Goal: Task Accomplishment & Management: Use online tool/utility

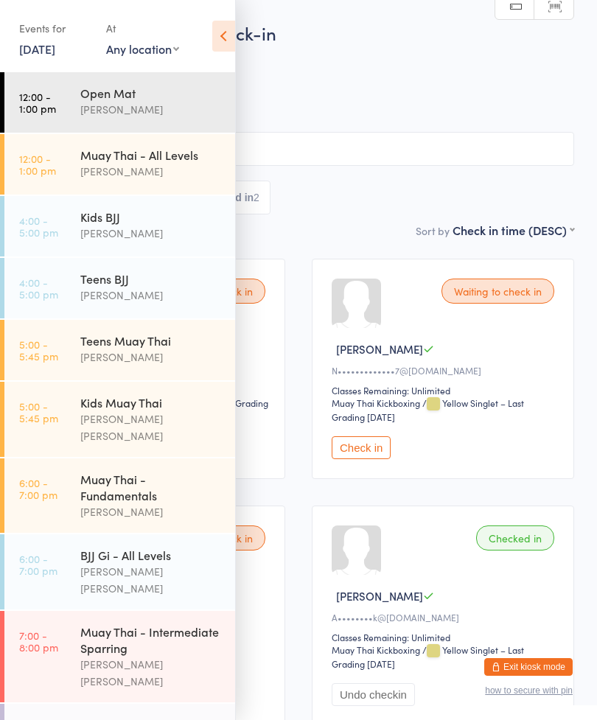
scroll to position [129, 0]
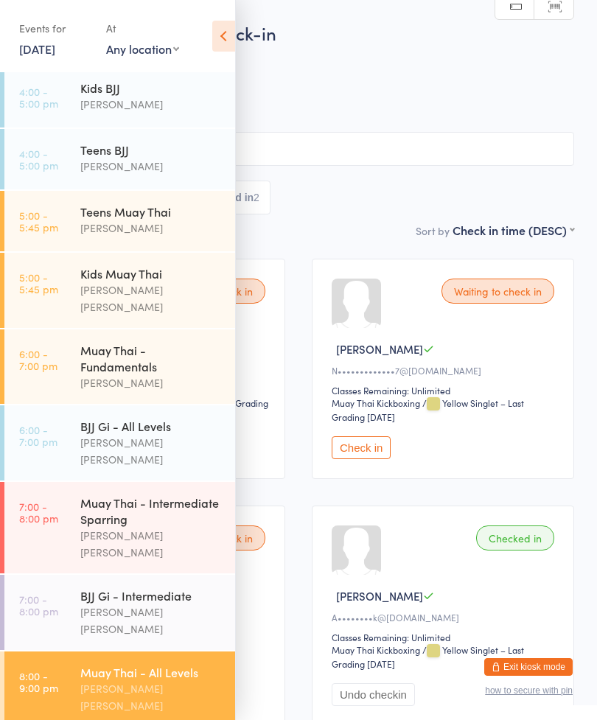
click at [528, 668] on button "Exit kiosk mode" at bounding box center [528, 667] width 88 height 18
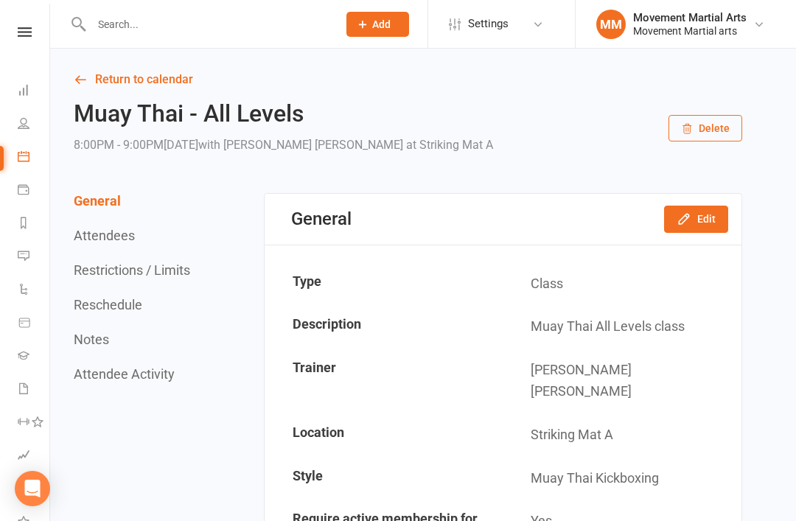
click at [31, 103] on link "Dashboard" at bounding box center [34, 91] width 33 height 33
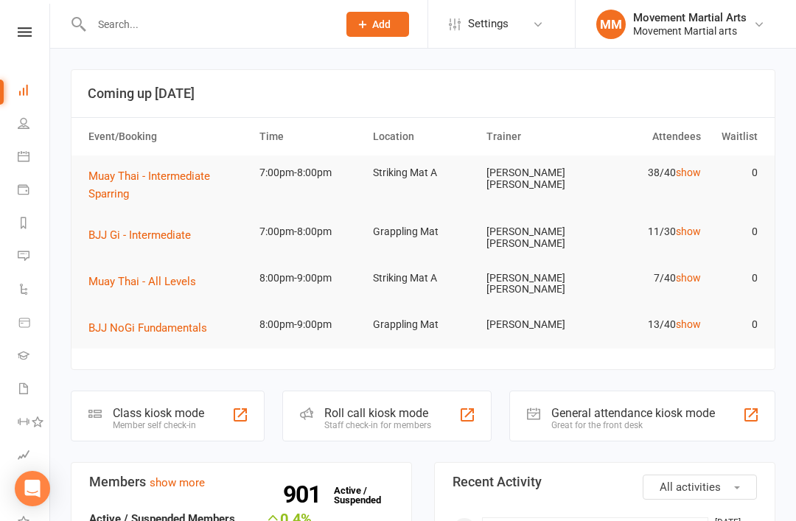
click at [425, 393] on div "Roll call kiosk mode Staff check-in for members" at bounding box center [386, 416] width 209 height 51
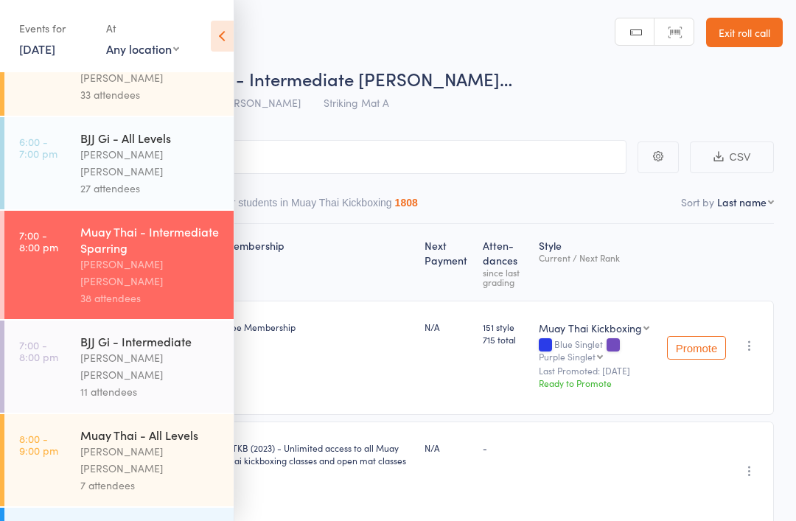
scroll to position [524, 0]
click at [158, 444] on div "[PERSON_NAME] [PERSON_NAME]" at bounding box center [150, 461] width 141 height 34
click at [163, 520] on div "BJJ NoGi Fundamentals" at bounding box center [150, 529] width 141 height 16
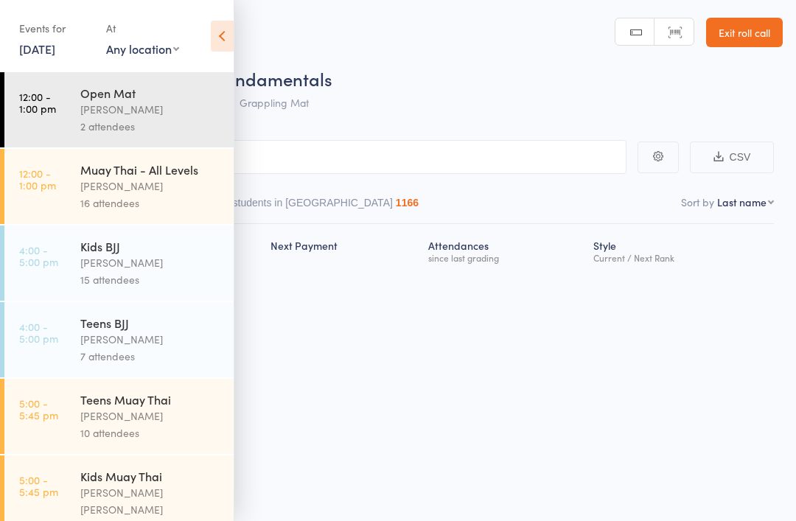
click at [148, 479] on div "Kids Muay Thai" at bounding box center [150, 476] width 141 height 16
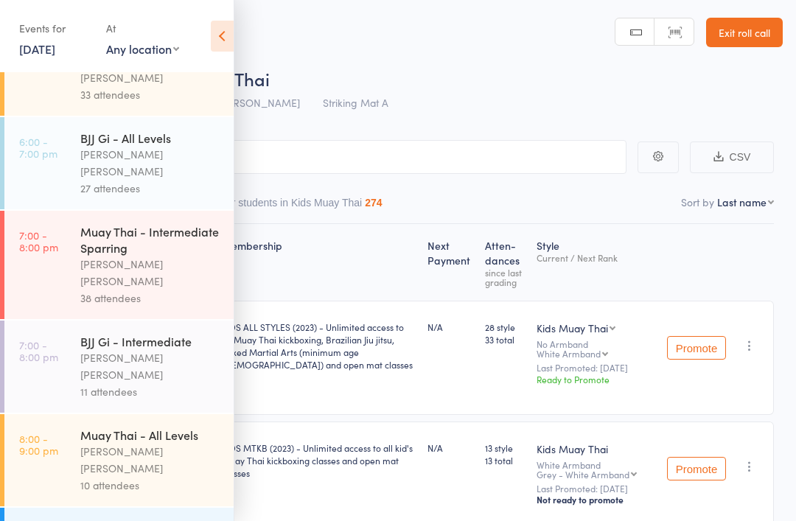
scroll to position [524, 0]
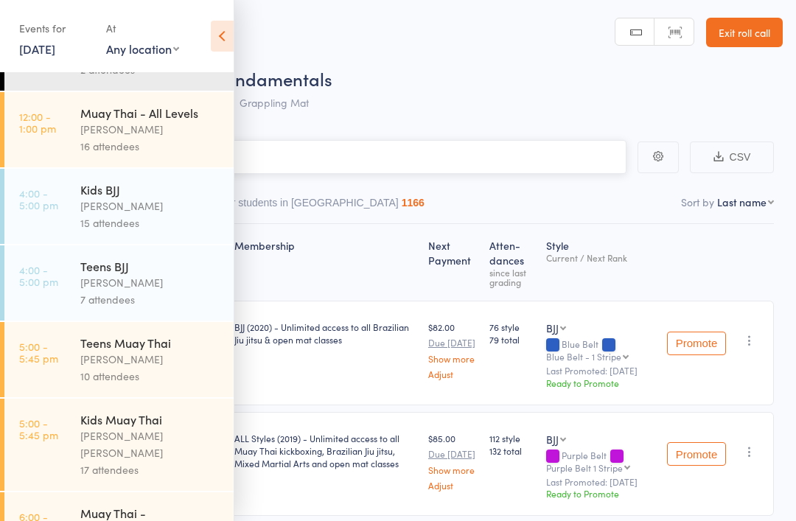
scroll to position [53, 0]
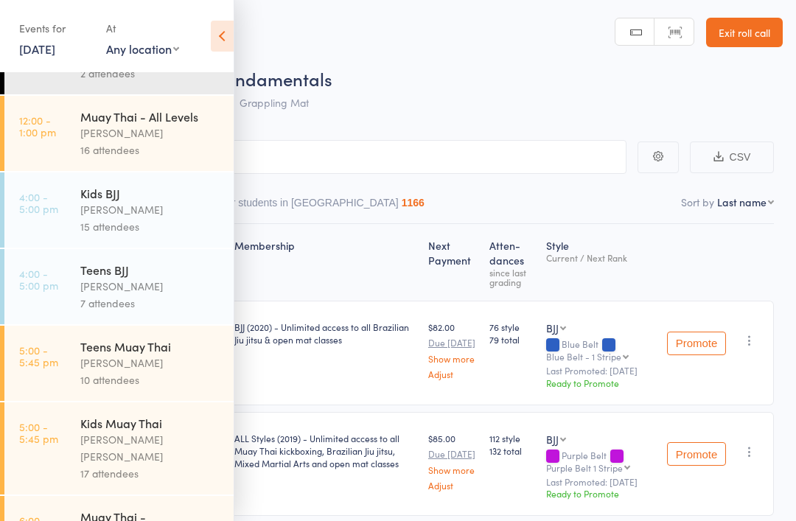
click at [484, 237] on div "Next Payment" at bounding box center [452, 262] width 61 height 63
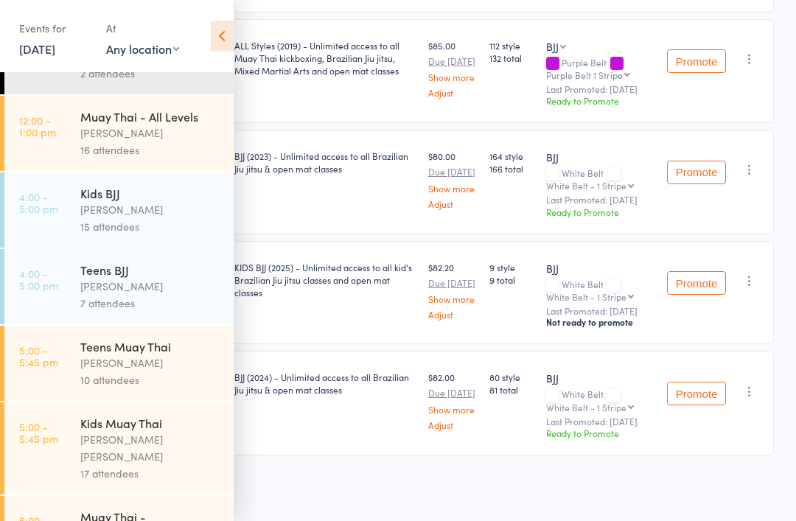
scroll to position [411, 0]
click at [223, 27] on icon at bounding box center [222, 36] width 23 height 31
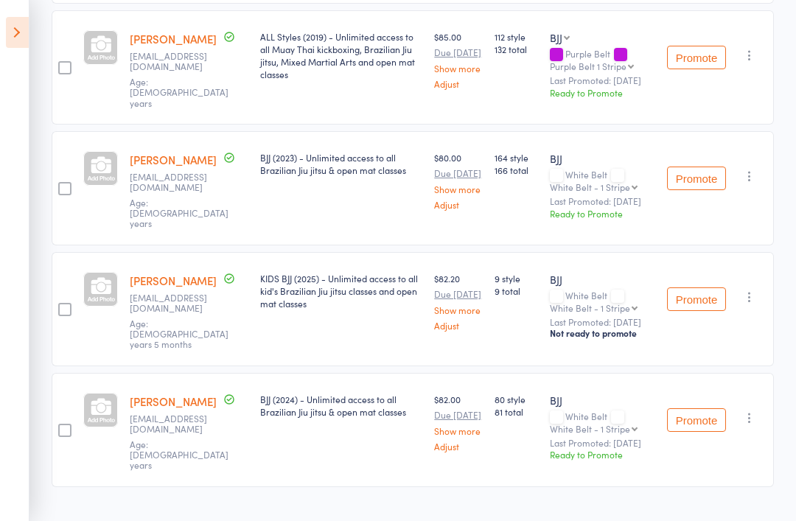
click at [10, 27] on icon at bounding box center [17, 32] width 23 height 31
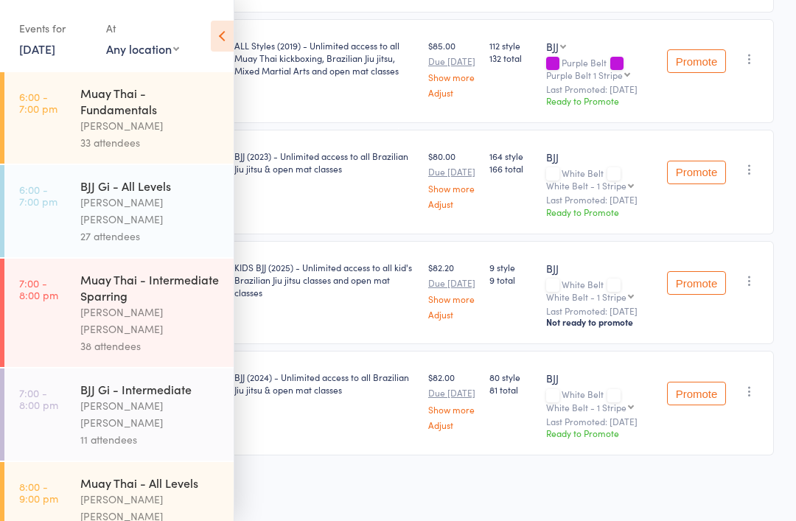
scroll to position [477, 0]
click at [352, 456] on div "BJJ (2024) - Unlimited access to all Brazilian Jiu jitsu & open mat classes" at bounding box center [326, 403] width 194 height 105
click at [222, 38] on icon at bounding box center [222, 36] width 23 height 31
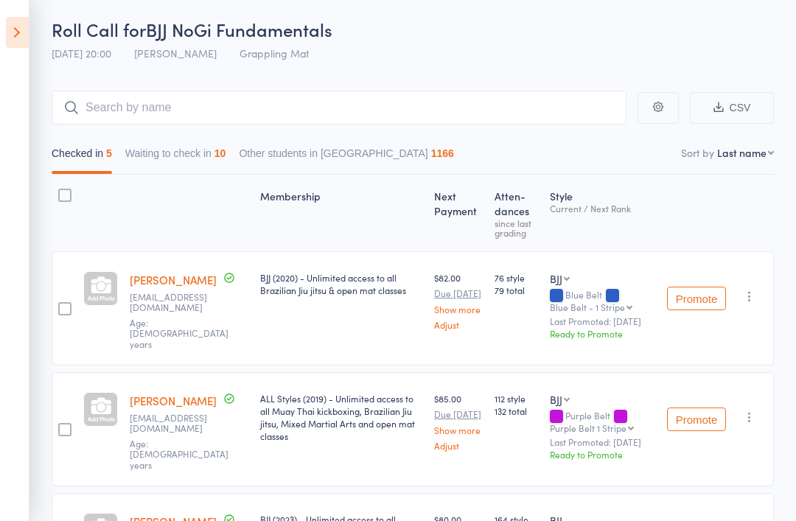
scroll to position [0, 0]
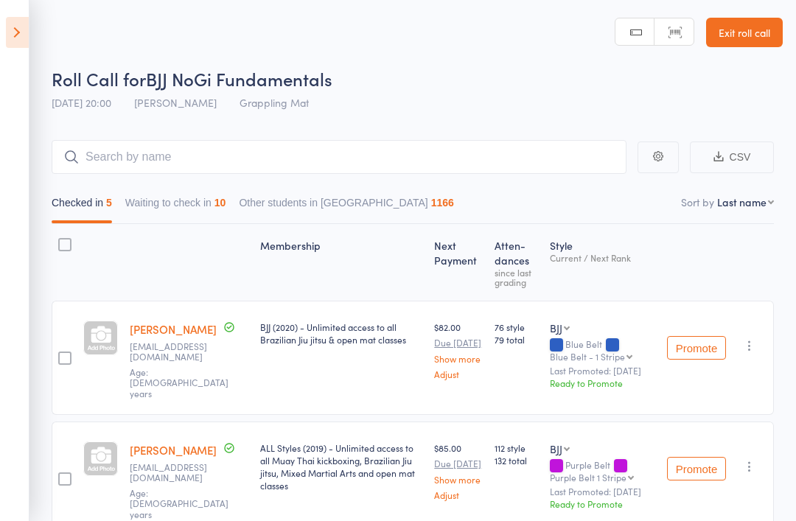
click at [184, 192] on button "Waiting to check in 10" at bounding box center [175, 206] width 101 height 34
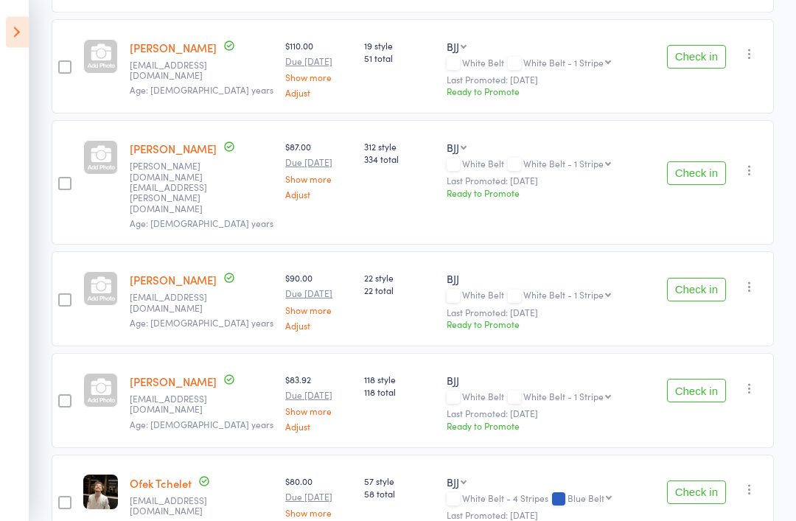
scroll to position [492, 0]
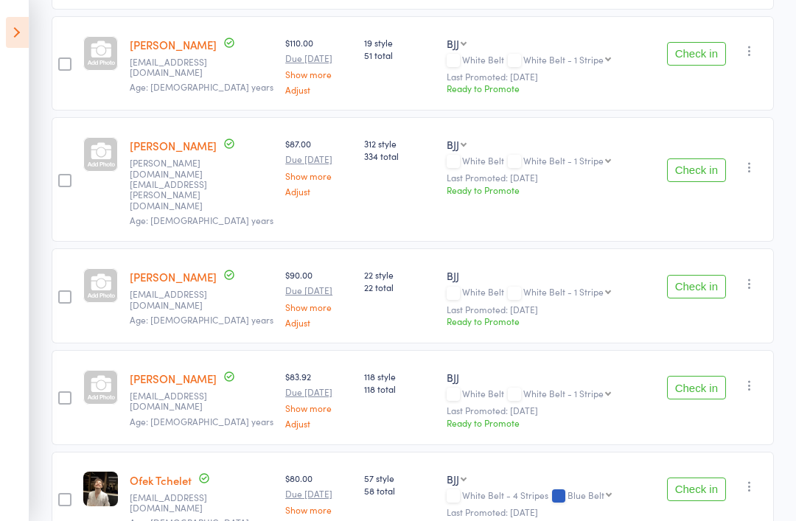
click at [699, 478] on button "Check in" at bounding box center [696, 490] width 59 height 24
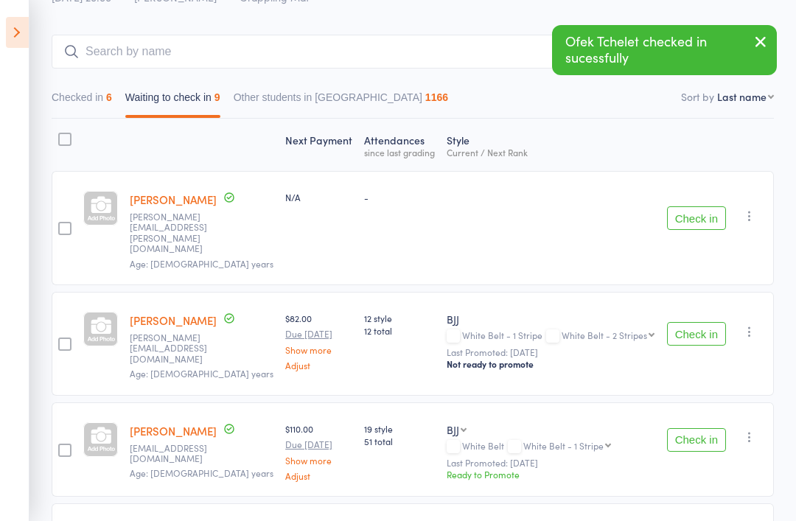
scroll to position [0, 0]
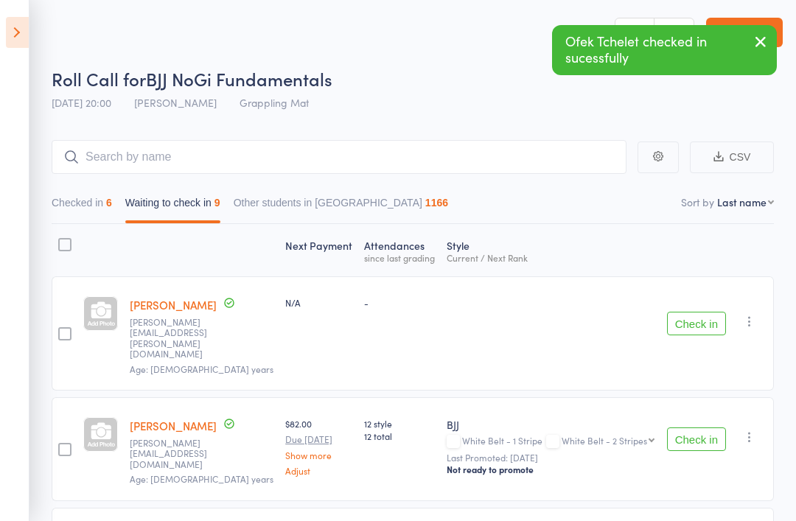
click at [87, 192] on button "Checked in 6" at bounding box center [82, 206] width 60 height 34
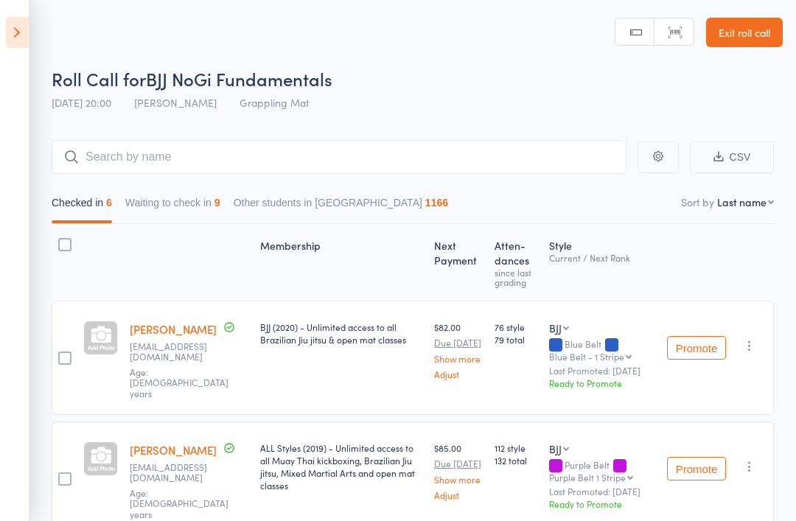
click at [195, 209] on button "Waiting to check in 9" at bounding box center [172, 206] width 95 height 34
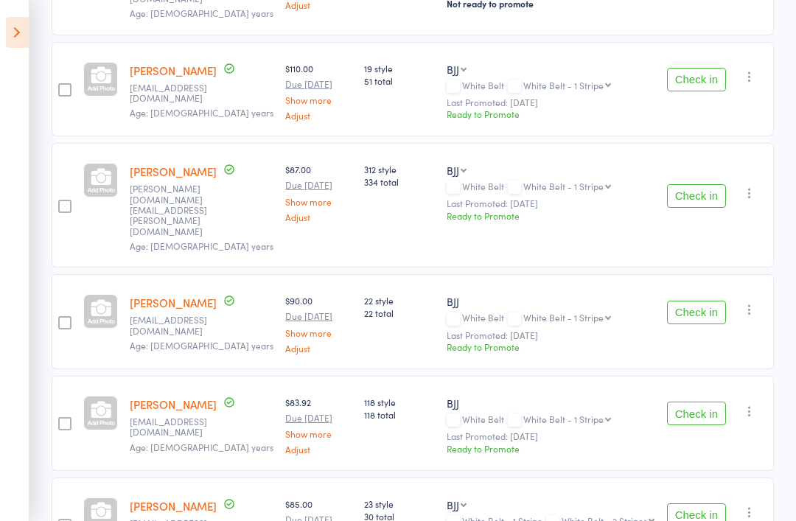
scroll to position [469, 0]
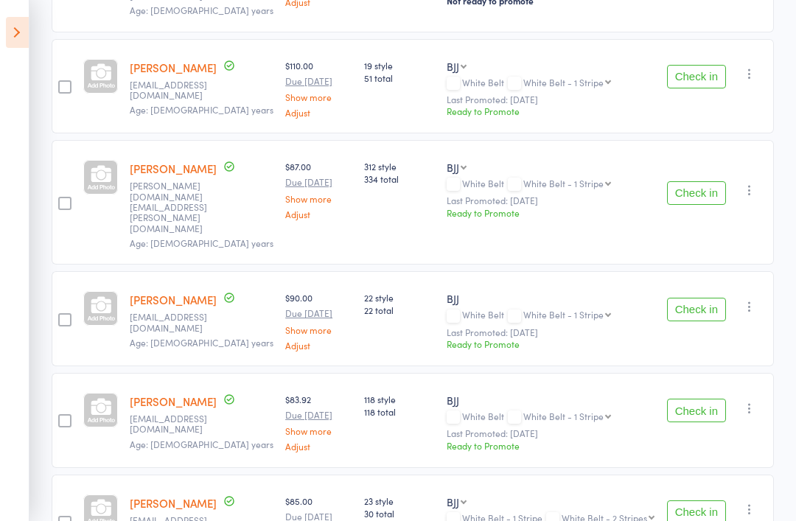
click at [696, 298] on button "Check in" at bounding box center [696, 310] width 59 height 24
click at [8, 22] on icon at bounding box center [17, 32] width 23 height 31
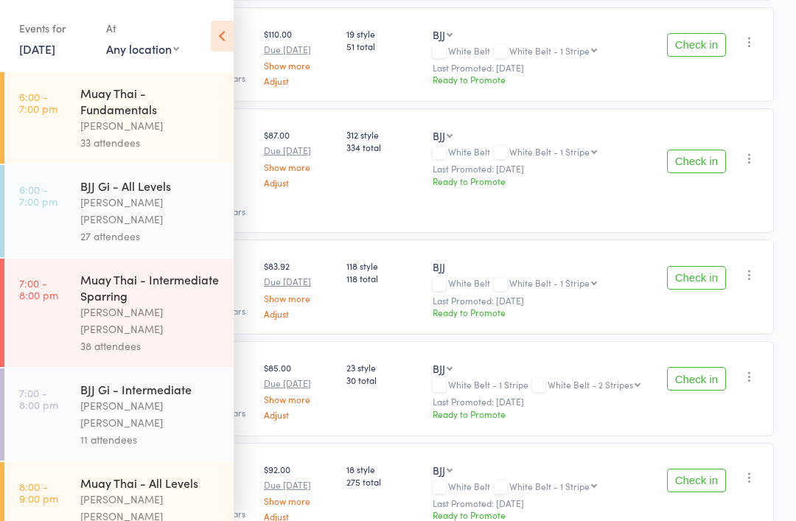
scroll to position [528, 0]
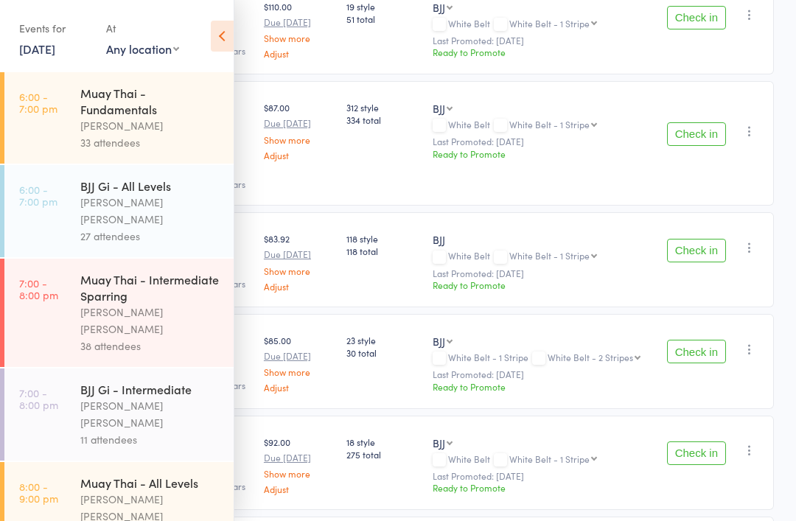
click at [228, 35] on icon at bounding box center [222, 36] width 23 height 31
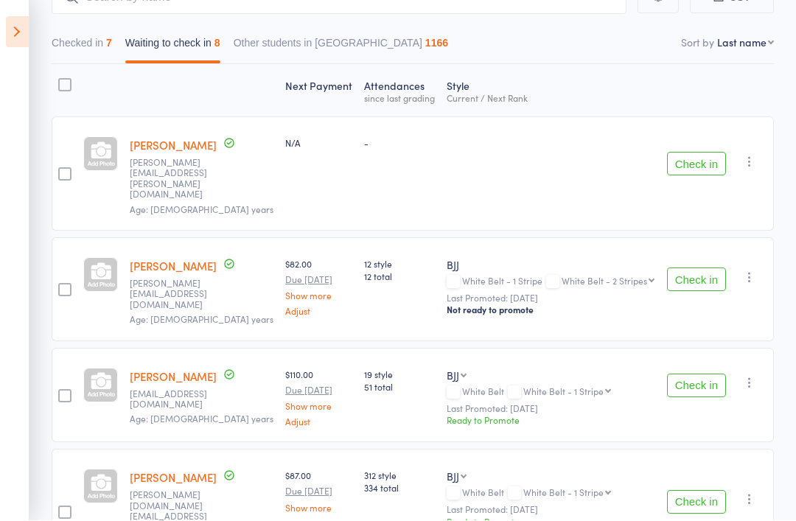
click at [697, 268] on button "Check in" at bounding box center [696, 280] width 59 height 24
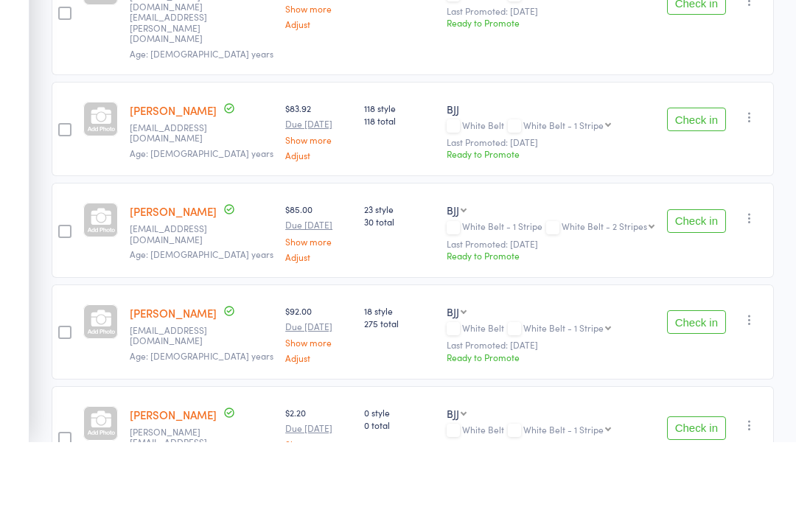
scroll to position [469, 0]
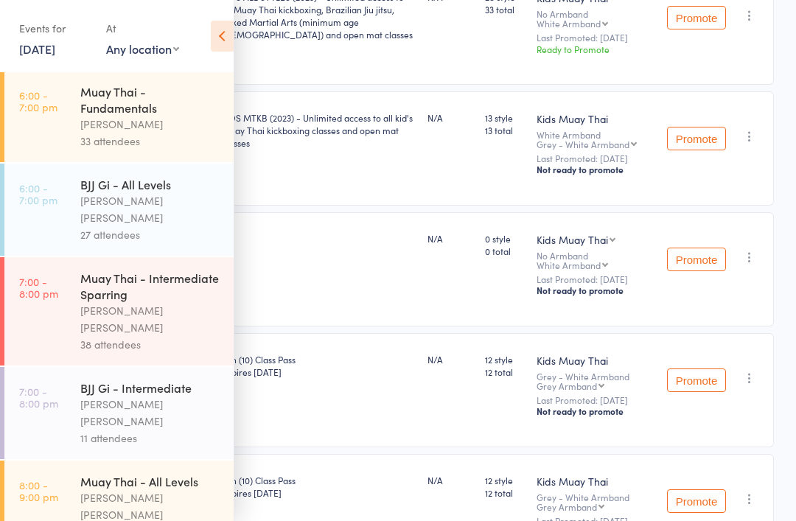
scroll to position [477, 0]
click at [136, 304] on div "[PERSON_NAME] [PERSON_NAME]" at bounding box center [150, 321] width 141 height 34
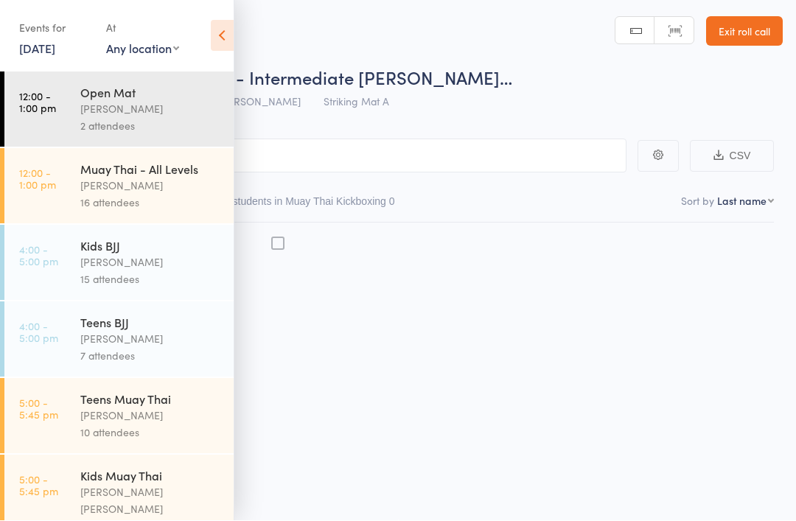
scroll to position [10, 0]
click at [179, 484] on div "Kids Muay Thai" at bounding box center [150, 476] width 141 height 16
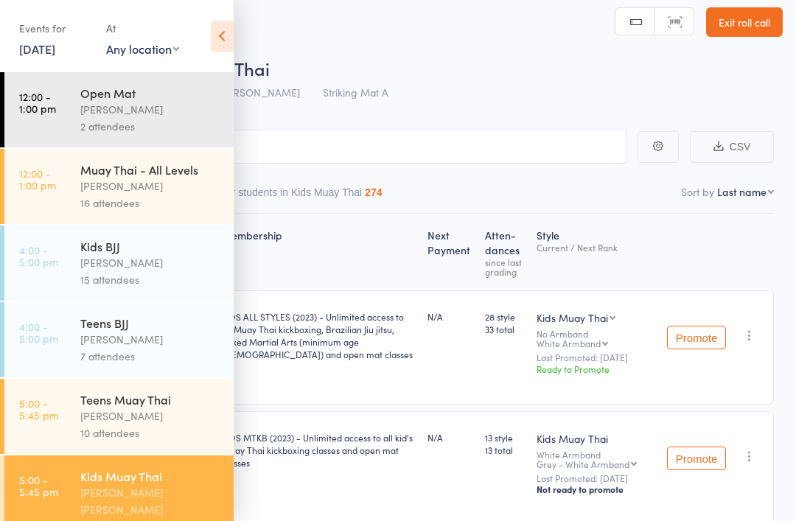
click at [220, 41] on icon at bounding box center [222, 36] width 23 height 31
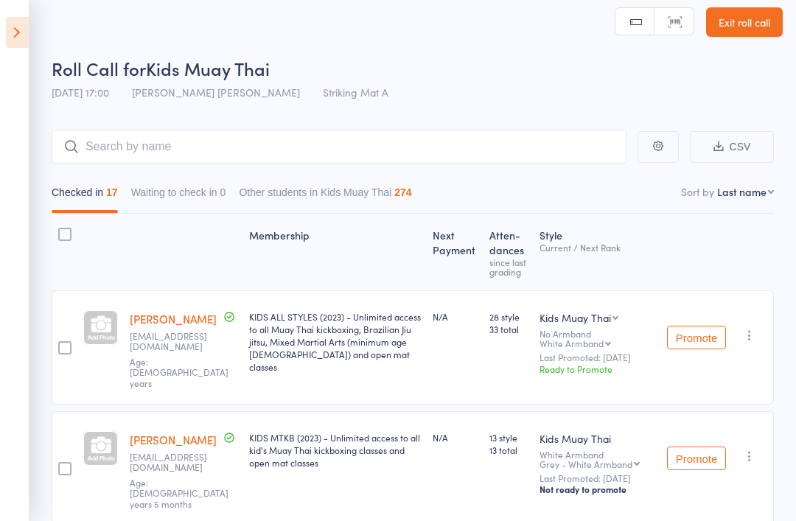
click at [27, 23] on icon at bounding box center [17, 32] width 23 height 31
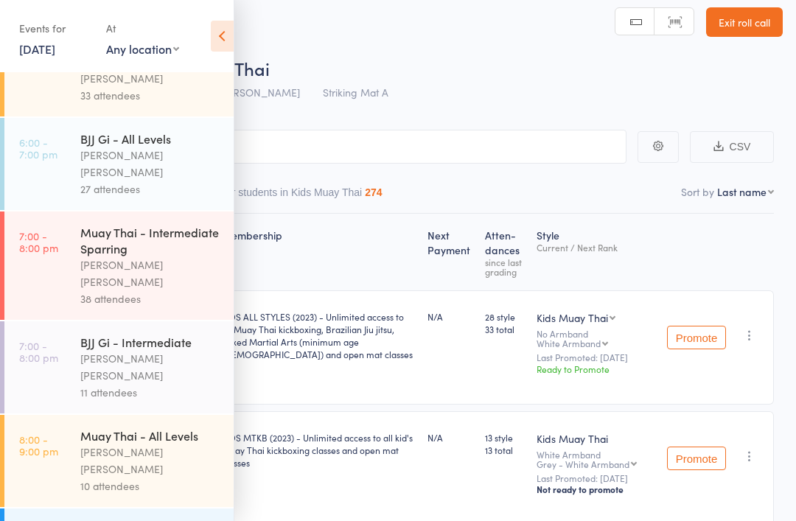
scroll to position [524, 0]
click at [180, 444] on div "[PERSON_NAME] [PERSON_NAME]" at bounding box center [150, 461] width 141 height 34
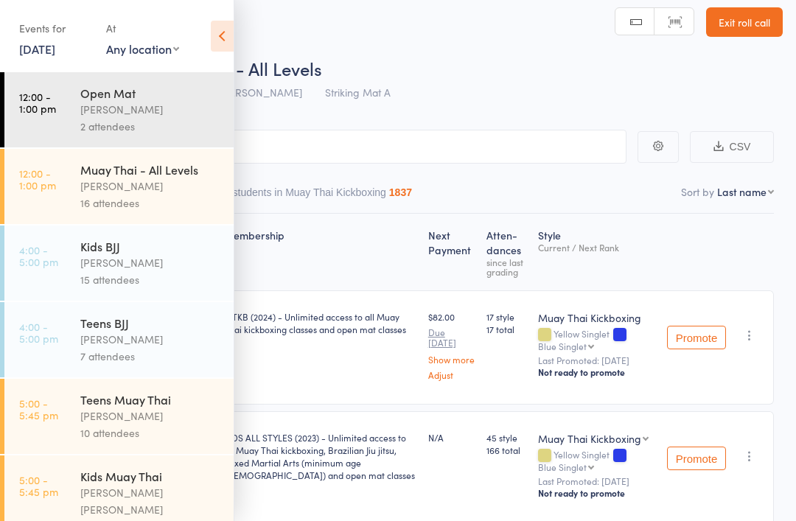
click at [420, 136] on input "search" at bounding box center [324, 147] width 604 height 34
click at [220, 27] on icon at bounding box center [222, 36] width 23 height 31
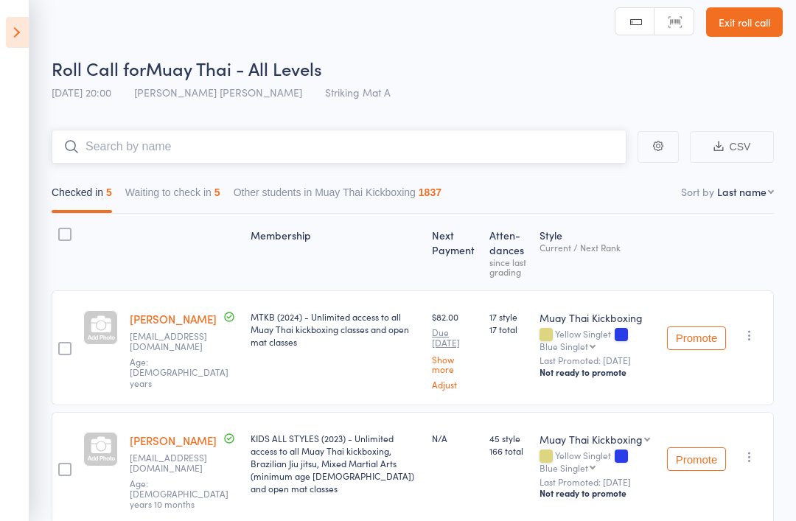
click at [417, 137] on input "search" at bounding box center [339, 147] width 575 height 34
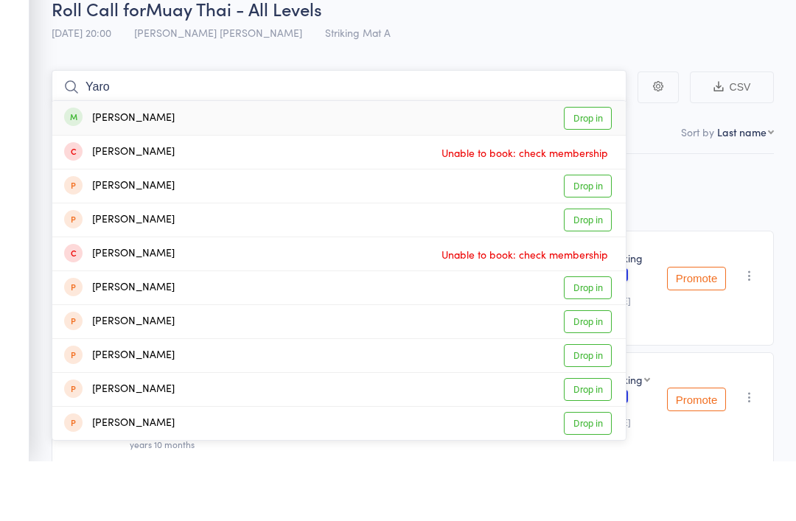
type input "Yaro"
click at [582, 167] on link "Drop in" at bounding box center [588, 178] width 48 height 23
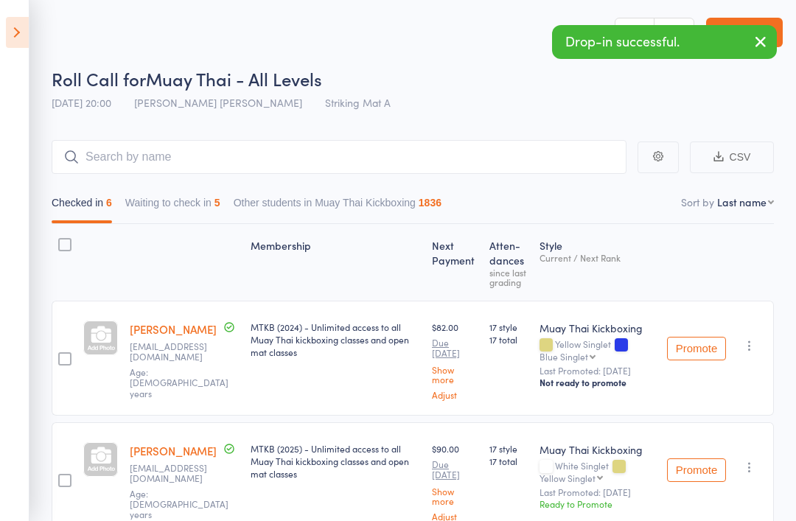
click at [22, 46] on icon at bounding box center [17, 32] width 23 height 31
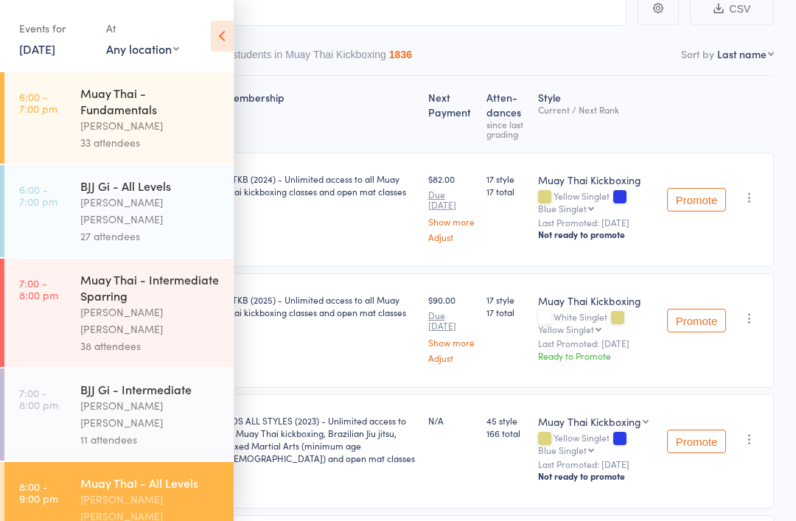
scroll to position [152, 0]
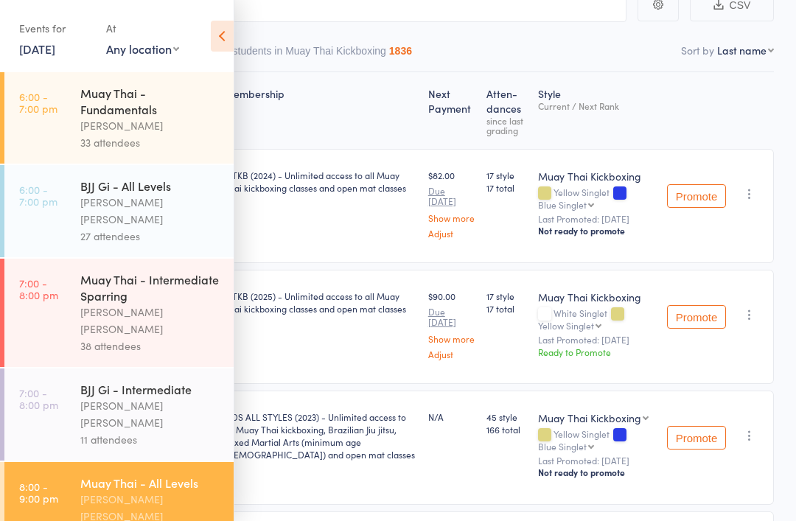
click at [220, 27] on icon at bounding box center [222, 36] width 23 height 31
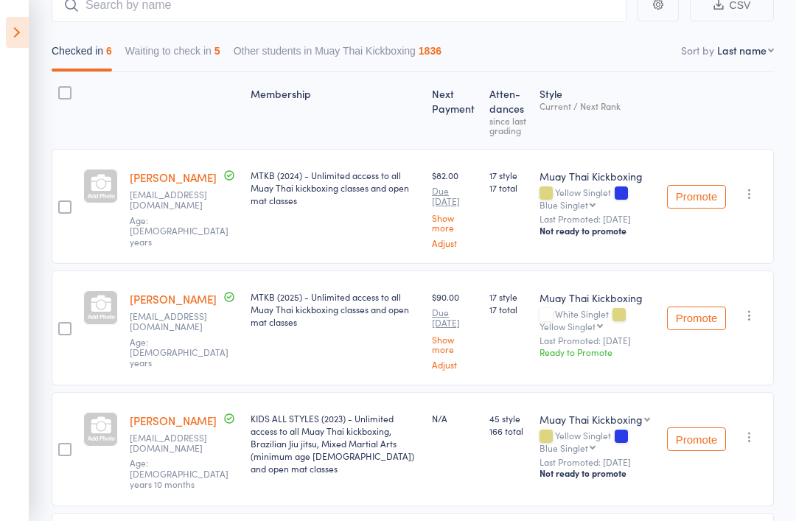
click at [21, 25] on icon at bounding box center [17, 32] width 23 height 31
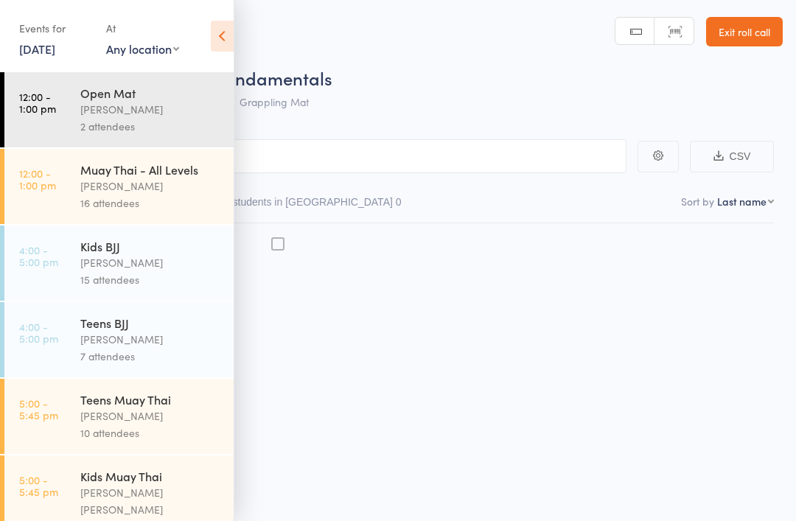
click at [154, 394] on div "Teens Muay Thai Wade Huang 10 attendees" at bounding box center [156, 416] width 153 height 75
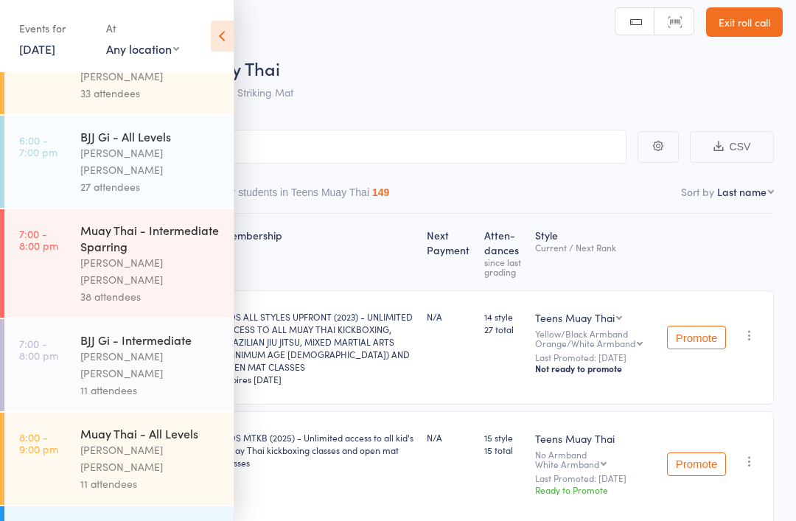
scroll to position [524, 0]
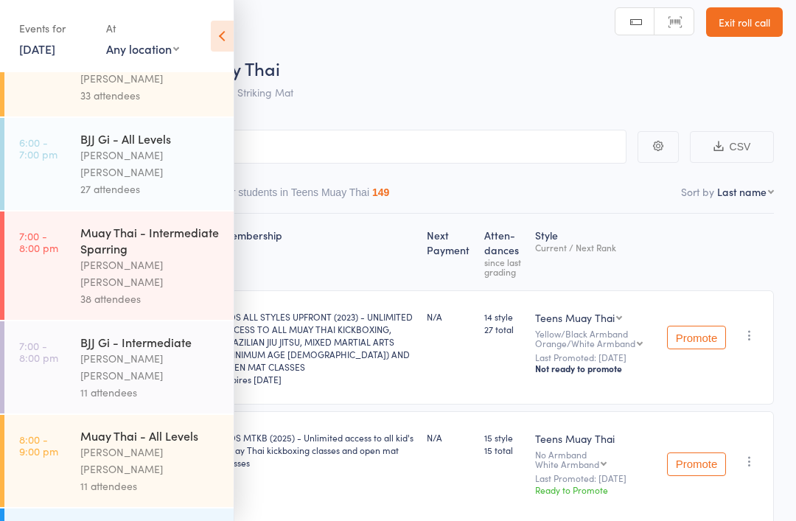
click at [128, 444] on div "[PERSON_NAME] [PERSON_NAME]" at bounding box center [150, 461] width 141 height 34
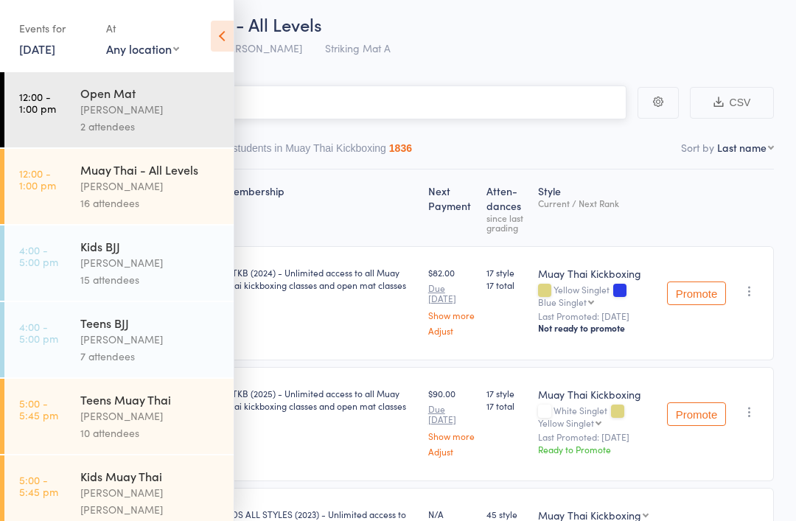
scroll to position [59, 0]
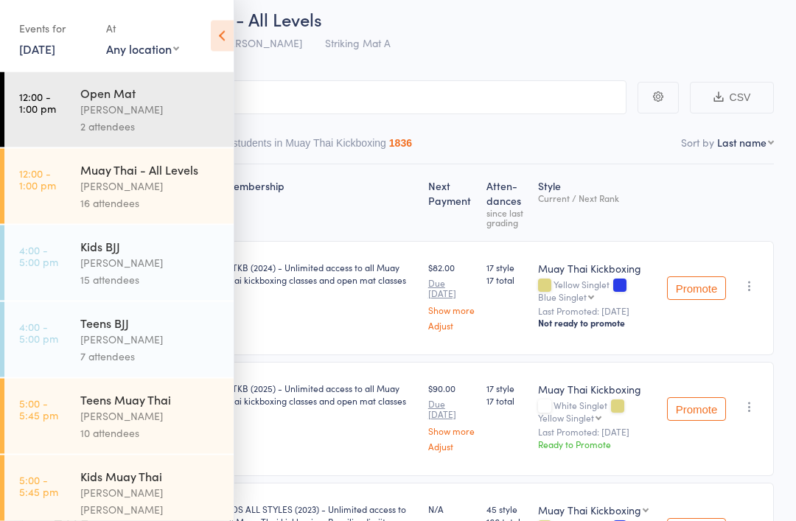
click at [222, 33] on icon at bounding box center [222, 36] width 23 height 31
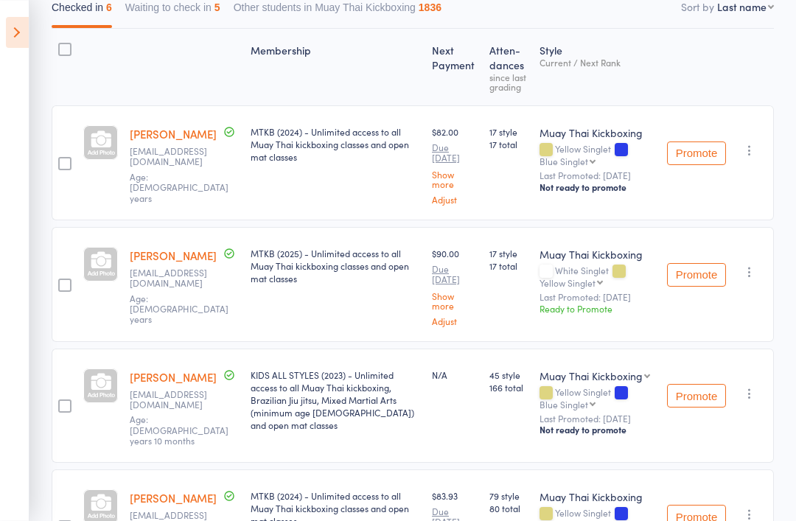
scroll to position [0, 0]
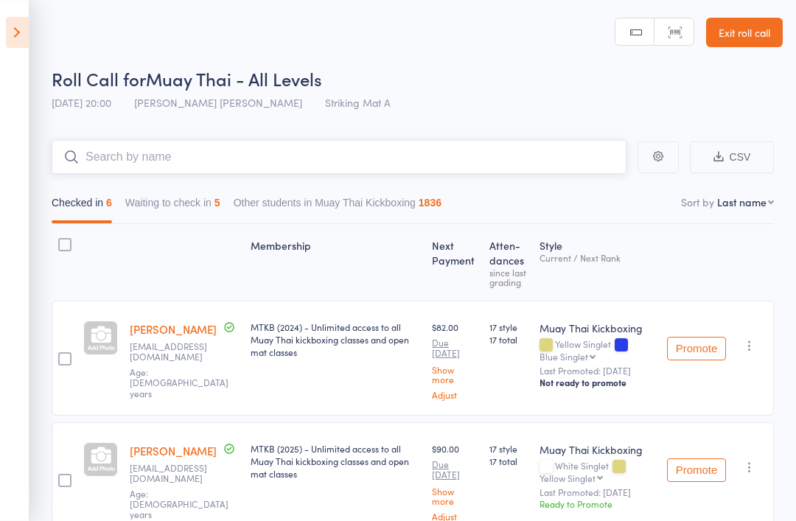
click at [186, 147] on input "search" at bounding box center [339, 157] width 575 height 34
click at [746, 37] on link "Exit roll call" at bounding box center [744, 32] width 77 height 29
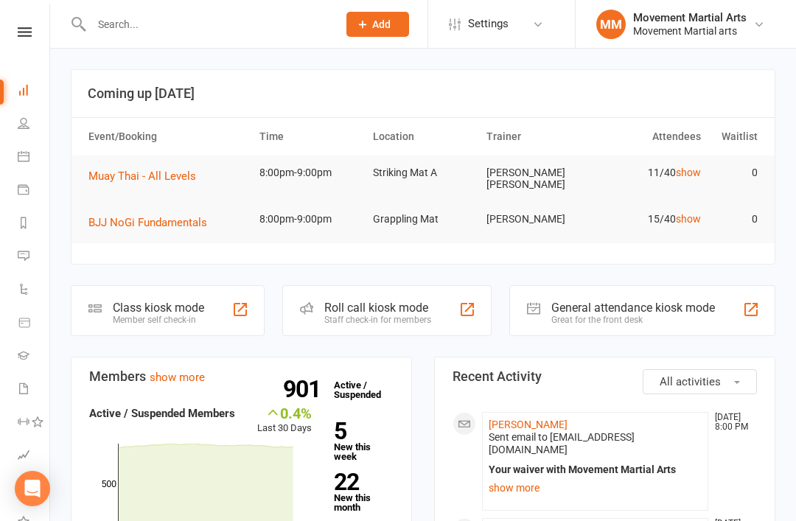
click at [346, 320] on div "Roll call kiosk mode Staff check-in for members" at bounding box center [386, 310] width 209 height 51
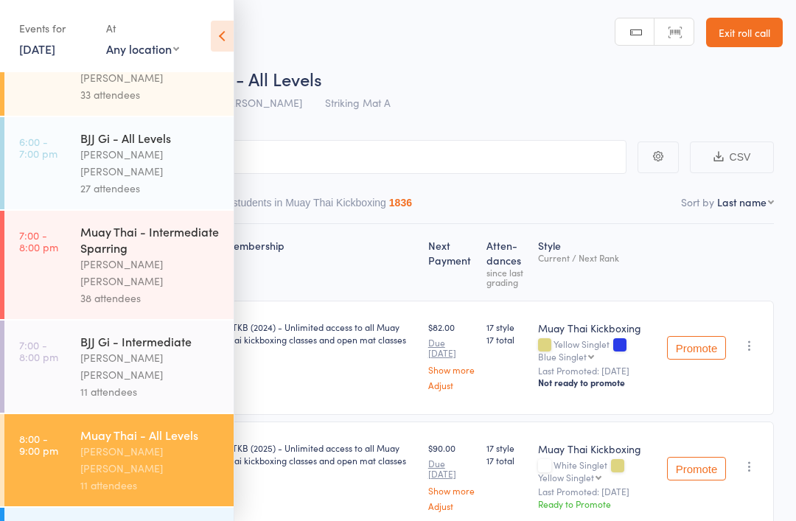
scroll to position [524, 0]
click at [458, 56] on header "Roll Call for Muay Thai - All Levels [DATE] 20:00 [PERSON_NAME] [PERSON_NAME] S…" at bounding box center [398, 59] width 796 height 118
click at [330, 161] on input "search" at bounding box center [324, 157] width 604 height 34
click at [380, 146] on input "search" at bounding box center [324, 157] width 604 height 34
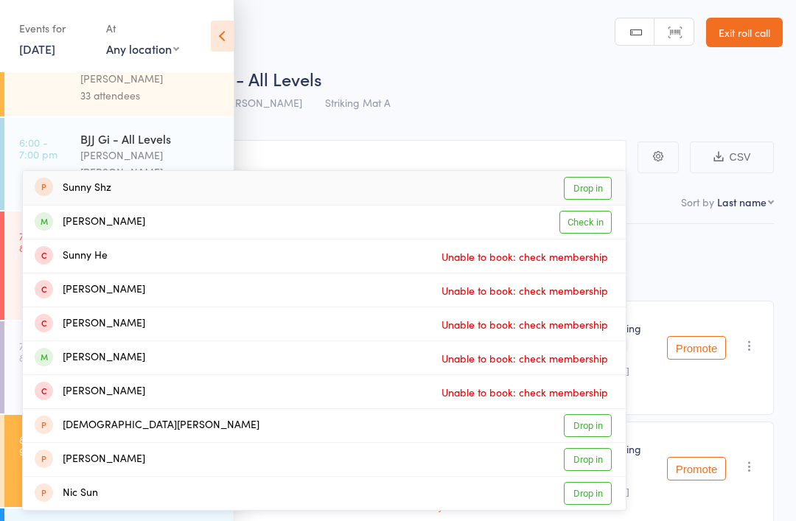
click at [223, 25] on icon at bounding box center [222, 36] width 23 height 31
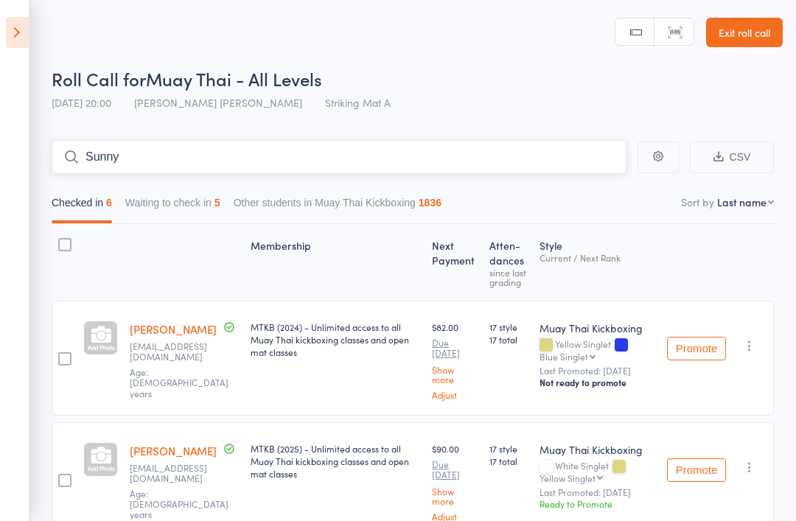
click at [191, 150] on input "Sunny" at bounding box center [339, 157] width 575 height 34
click at [224, 142] on input "Sunny" at bounding box center [339, 157] width 575 height 34
click at [276, 149] on input "Sunny" at bounding box center [339, 157] width 575 height 34
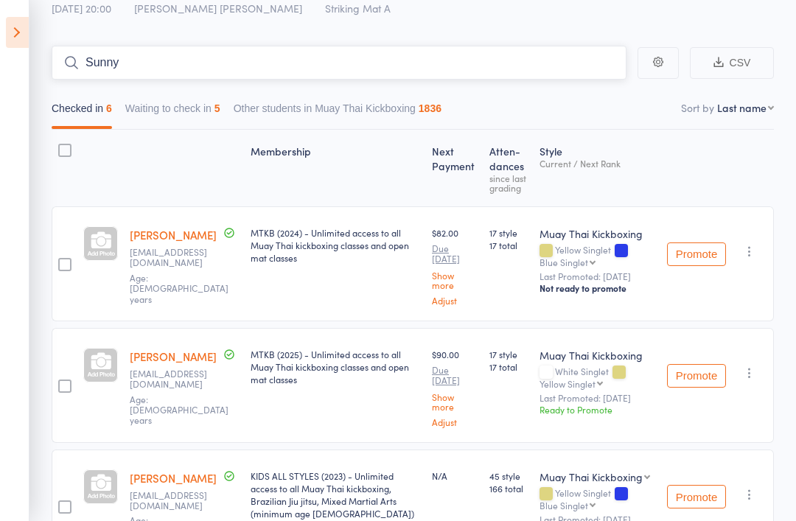
click at [204, 74] on input "Sunny" at bounding box center [339, 63] width 575 height 34
type input "S"
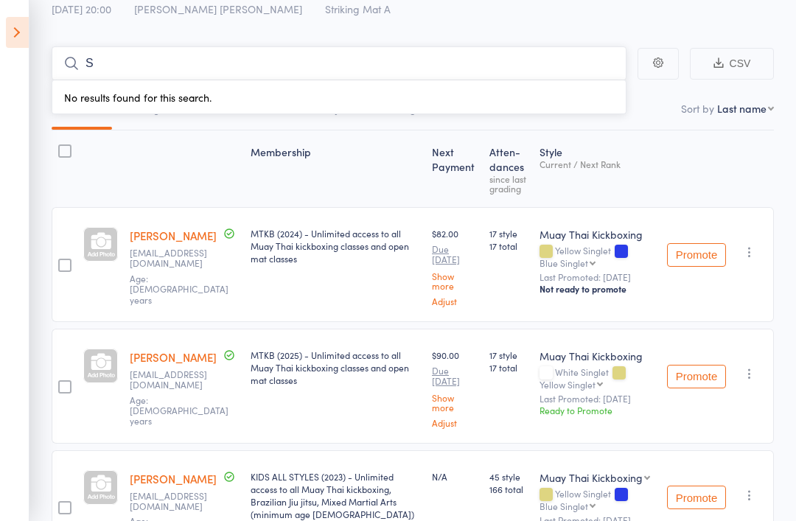
type input "S"
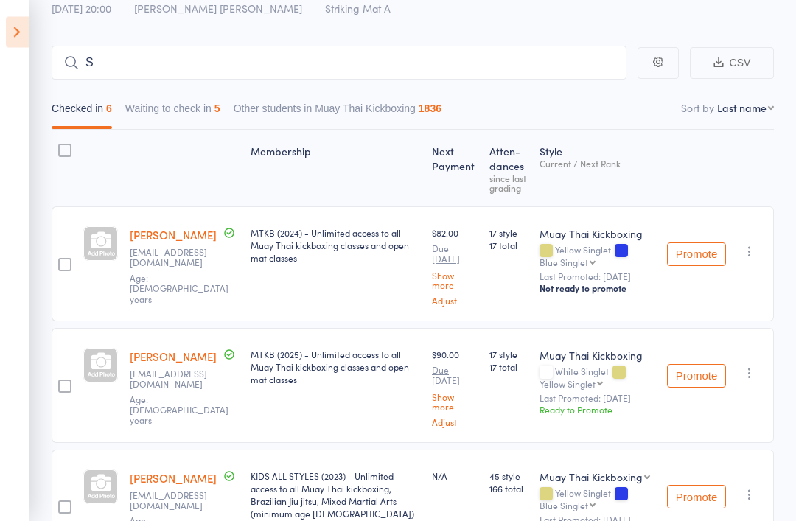
scroll to position [94, 0]
click at [9, 22] on icon at bounding box center [17, 32] width 23 height 31
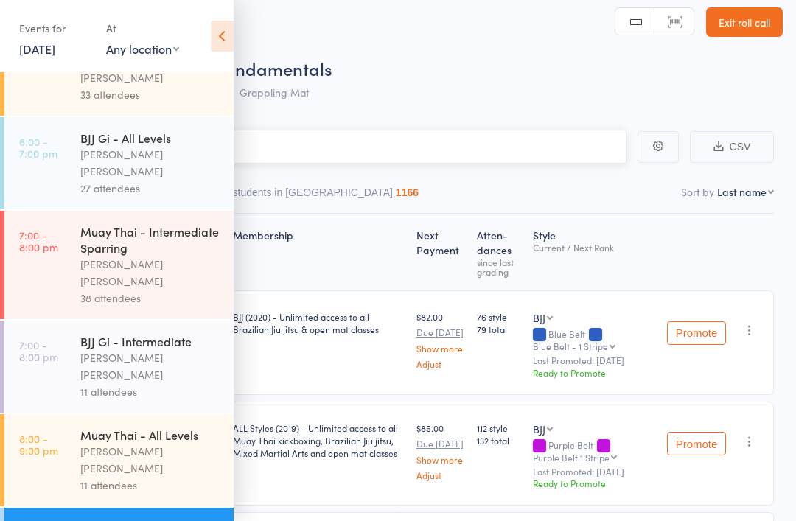
scroll to position [524, 0]
